Goal: Information Seeking & Learning: Learn about a topic

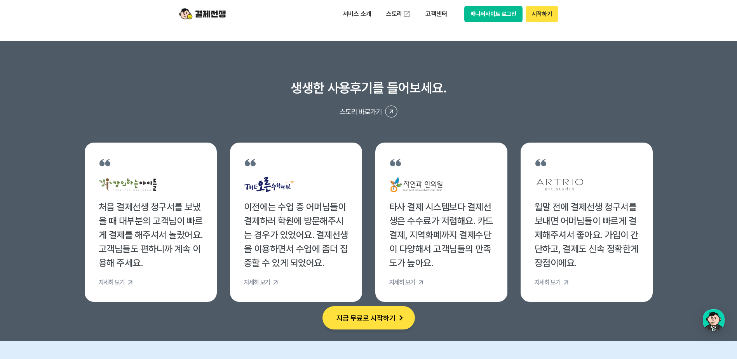
scroll to position [3068, 0]
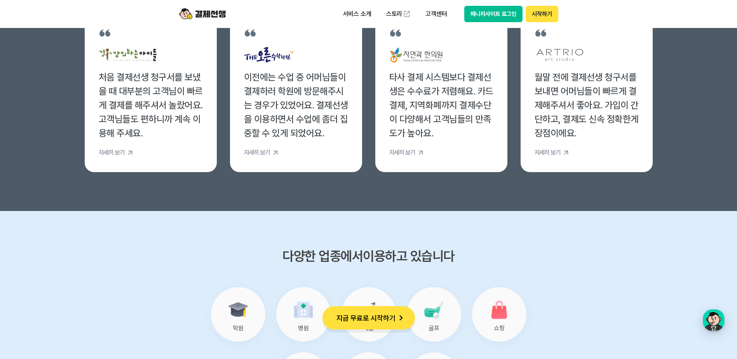
click at [363, 313] on button "지금 무료로 시작하기" at bounding box center [368, 317] width 92 height 23
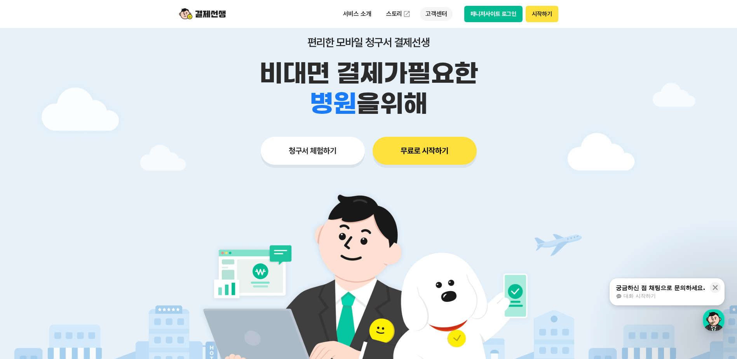
click at [432, 12] on p "고객센터" at bounding box center [436, 14] width 32 height 14
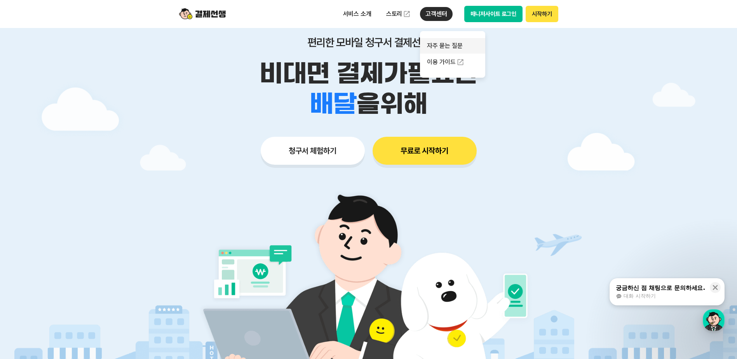
click at [431, 44] on link "자주 묻는 질문" at bounding box center [452, 46] width 65 height 16
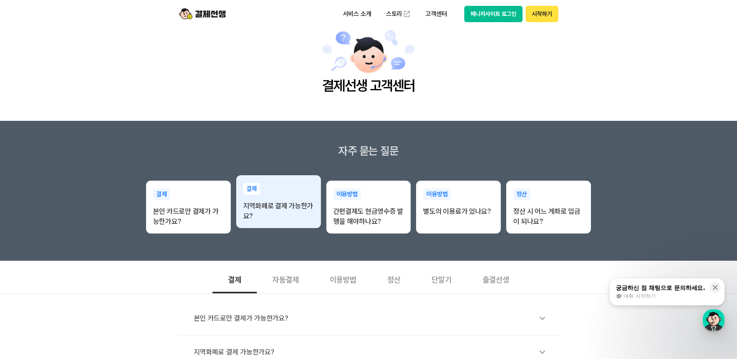
scroll to position [39, 0]
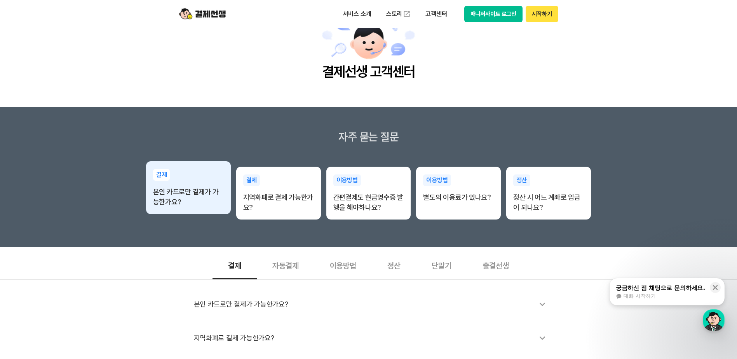
click at [206, 194] on p "본인 카드로만 결제가 가능한가요?" at bounding box center [188, 197] width 71 height 20
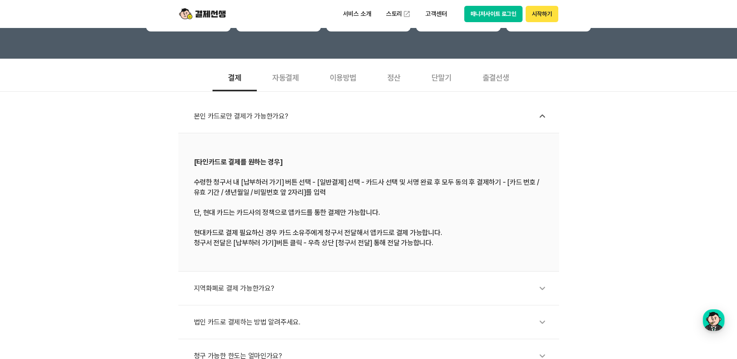
scroll to position [272, 0]
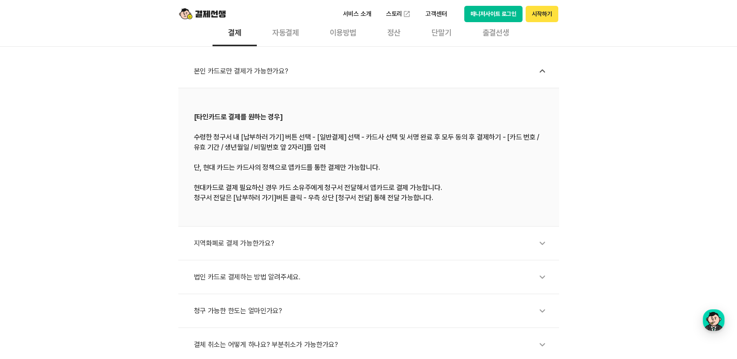
click at [259, 283] on div "법인 카드로 결제하는 방법 알려주세요." at bounding box center [372, 277] width 357 height 18
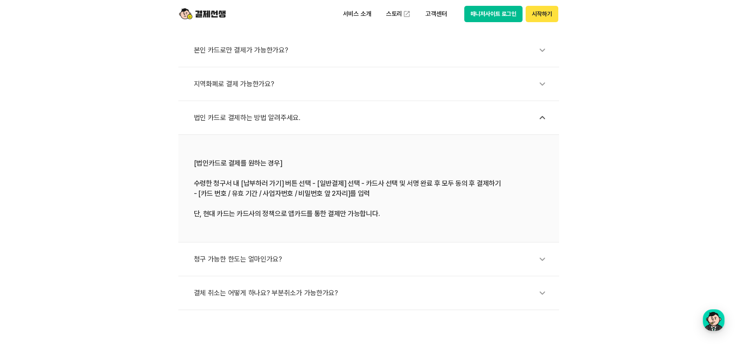
scroll to position [311, 0]
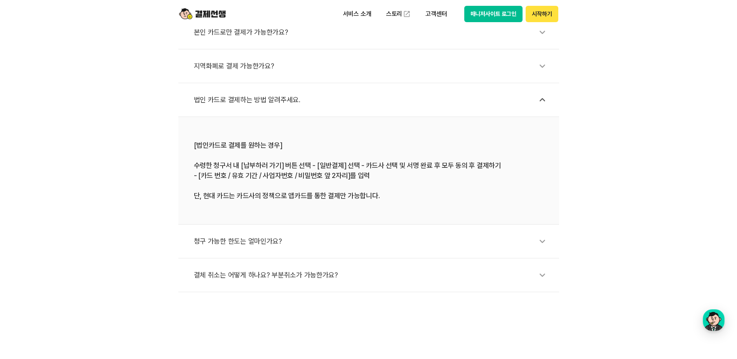
click at [346, 239] on div "청구 가능한 한도는 얼마인가요?" at bounding box center [372, 241] width 357 height 18
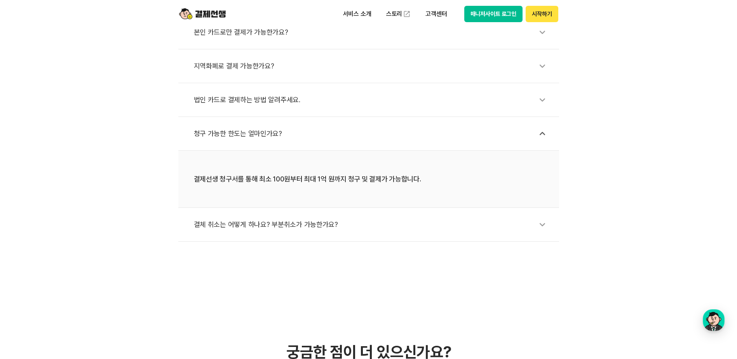
click at [349, 232] on div "결체 취소는 어떻게 하나요? 부분취소가 가능한가요?" at bounding box center [372, 225] width 357 height 18
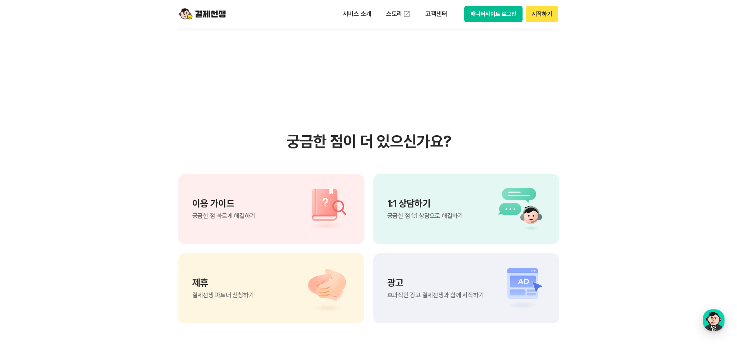
scroll to position [582, 0]
click at [331, 208] on img at bounding box center [322, 208] width 54 height 47
click at [535, 16] on button "시작하기" at bounding box center [541, 14] width 32 height 16
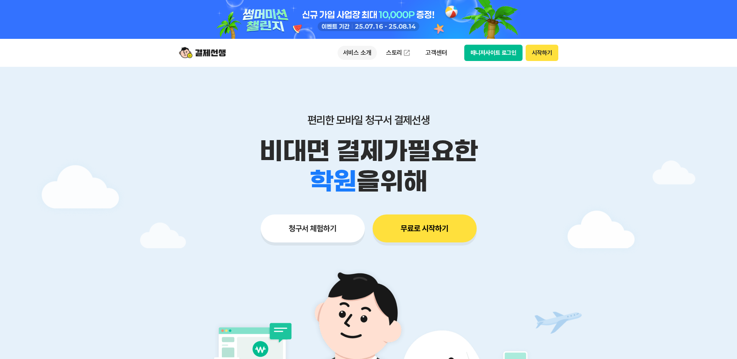
click at [368, 55] on p "서비스 소개" at bounding box center [356, 53] width 39 height 14
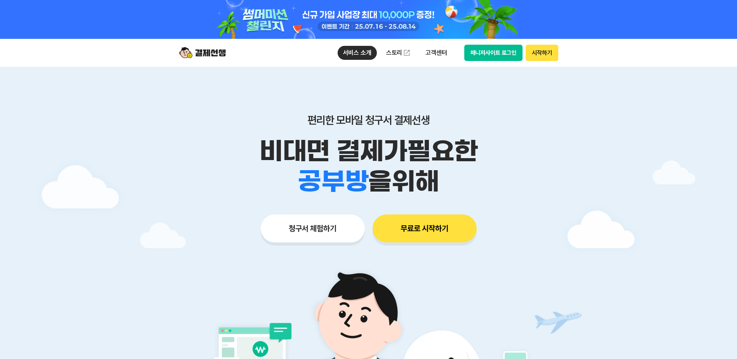
click at [485, 54] on button "매니저사이트 로그인" at bounding box center [493, 53] width 59 height 16
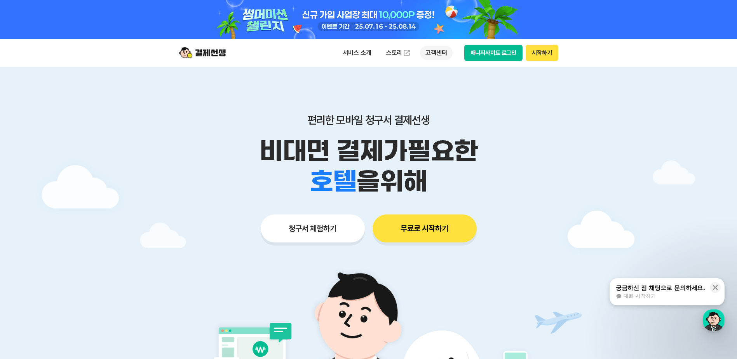
click at [435, 56] on p "고객센터" at bounding box center [436, 53] width 32 height 14
click at [394, 49] on link "스토리" at bounding box center [399, 53] width 36 height 16
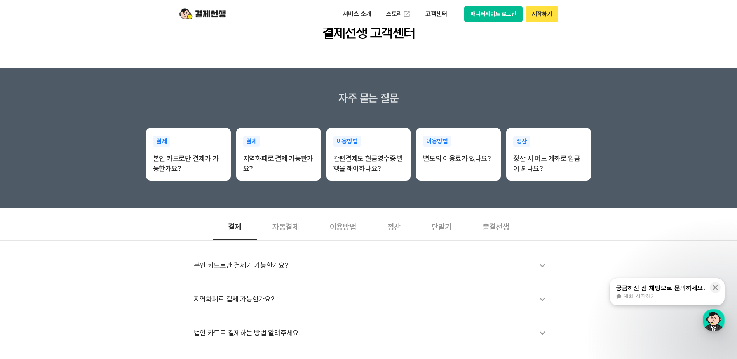
click at [462, 231] on div "단말기" at bounding box center [441, 226] width 51 height 29
click at [453, 227] on div "단말기" at bounding box center [441, 226] width 51 height 29
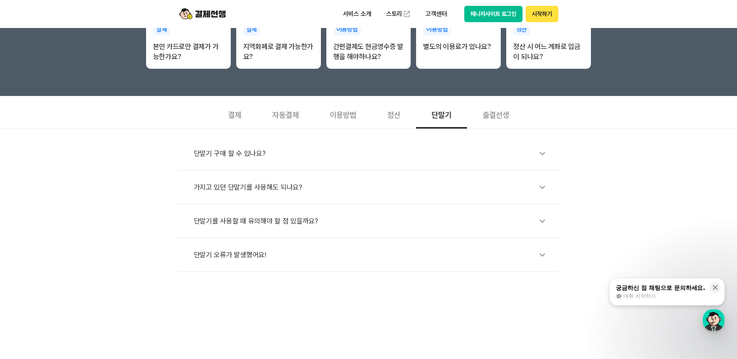
scroll to position [194, 0]
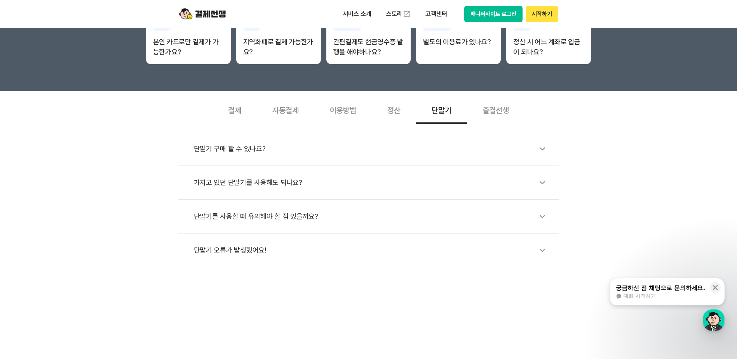
click at [312, 152] on div "단말기 구매 할 수 있나요?" at bounding box center [372, 149] width 357 height 18
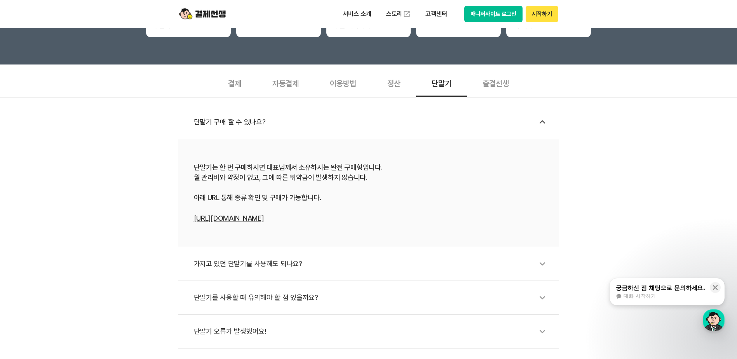
scroll to position [233, 0]
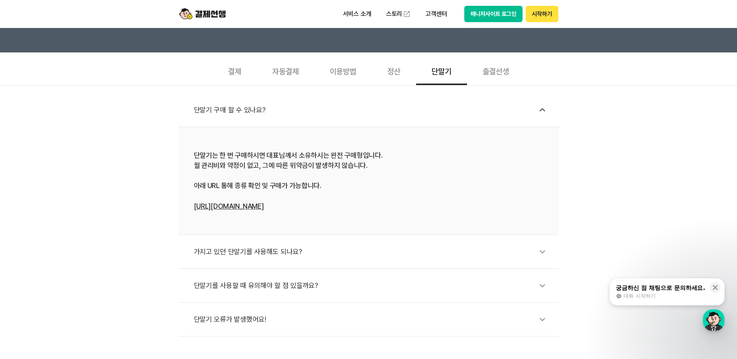
click at [268, 212] on li "단말기는 한 번 구매하시면 대표님께서 소유하시는 완전 구매형입니다. 월 관리비와 약정이 없고, 그에 따른 위약금이 발생하지 않습니다. 아래 U…" at bounding box center [368, 181] width 381 height 108
click at [264, 210] on link "https://linq.kr:9000/payssam" at bounding box center [229, 206] width 70 height 8
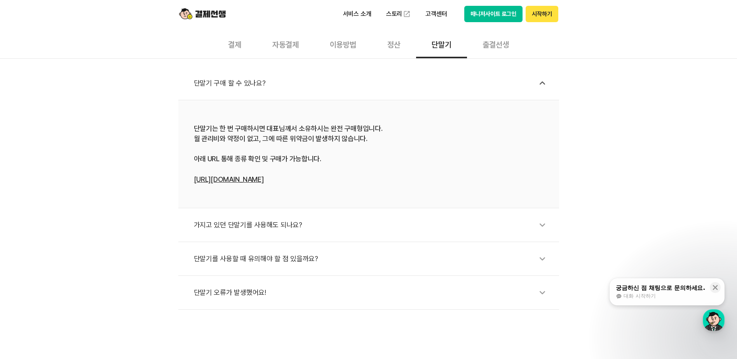
scroll to position [272, 0]
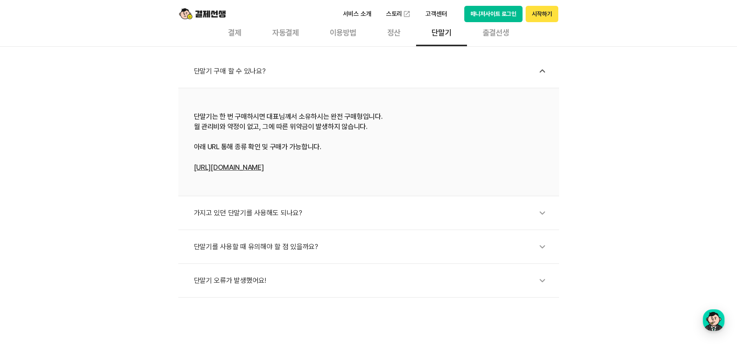
click at [270, 219] on div "가지고 있던 단말기를 사용해도 되나요?" at bounding box center [372, 213] width 357 height 18
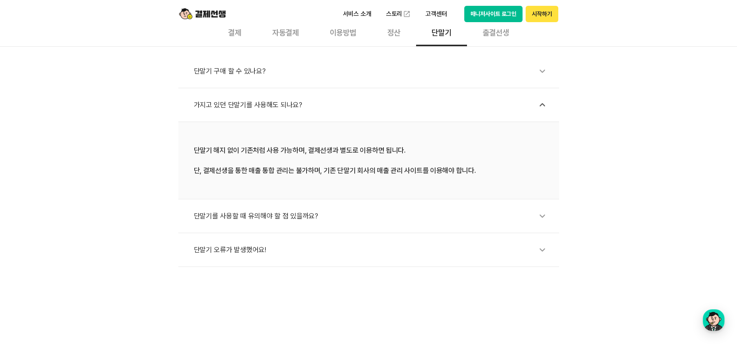
click at [380, 211] on div "단말기를 사용할 때 유의해야 할 점 있을까요?" at bounding box center [372, 216] width 357 height 18
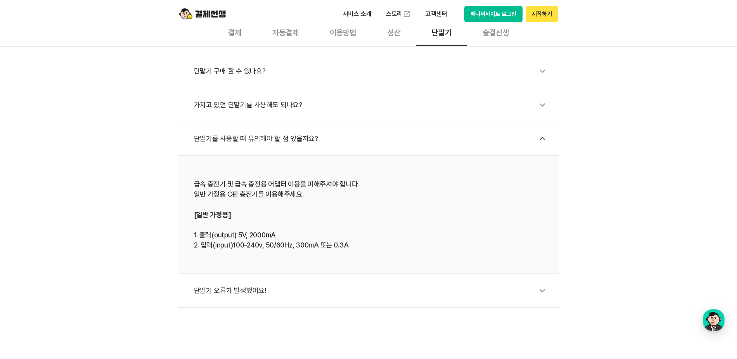
click at [353, 294] on div "단말기 오류가 발생했어요!" at bounding box center [372, 291] width 357 height 18
